Goal: Information Seeking & Learning: Learn about a topic

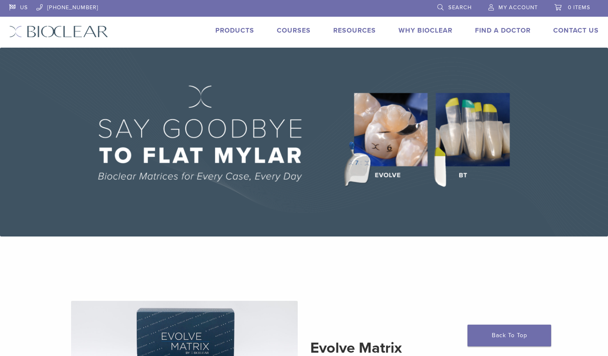
click at [230, 30] on link "Products" at bounding box center [234, 30] width 39 height 8
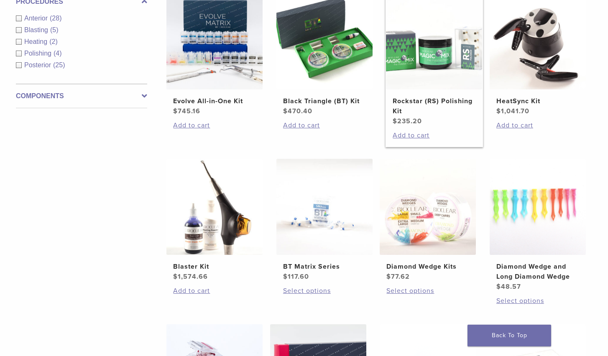
scroll to position [382, 0]
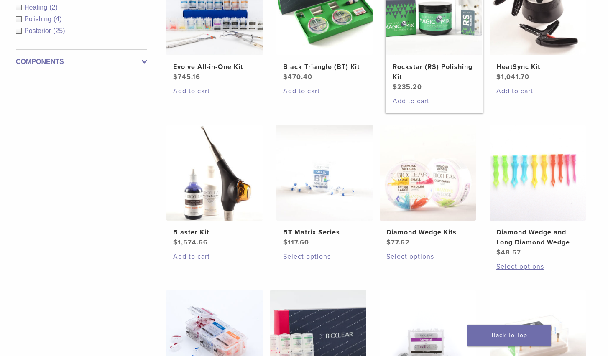
click at [429, 48] on img at bounding box center [434, 7] width 96 height 96
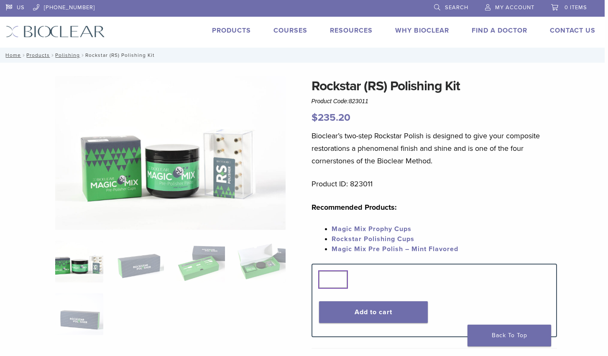
scroll to position [0, 3]
click at [222, 30] on link "Products" at bounding box center [231, 30] width 39 height 8
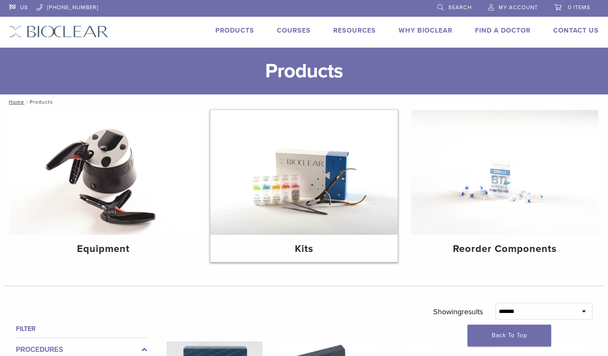
click at [297, 171] on img at bounding box center [303, 172] width 187 height 125
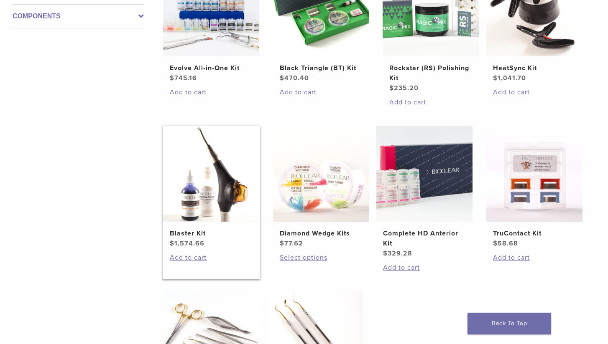
scroll to position [239, 3]
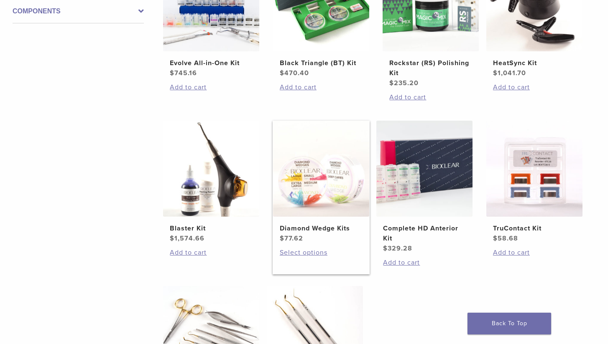
click at [322, 193] on img at bounding box center [321, 169] width 96 height 96
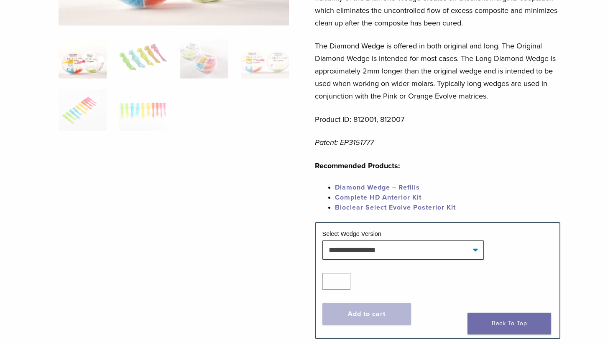
scroll to position [222, 0]
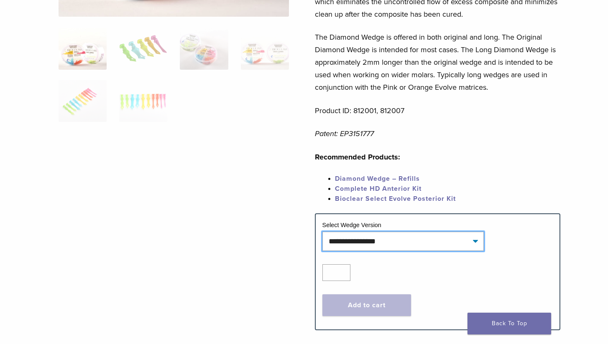
drag, startPoint x: 478, startPoint y: 245, endPoint x: 486, endPoint y: 0, distance: 245.0
click at [487, 0] on html "US [PHONE_NUMBER] Search My Account 0 items Cart No products in the cart. Back …" at bounding box center [304, 240] width 608 height 925
